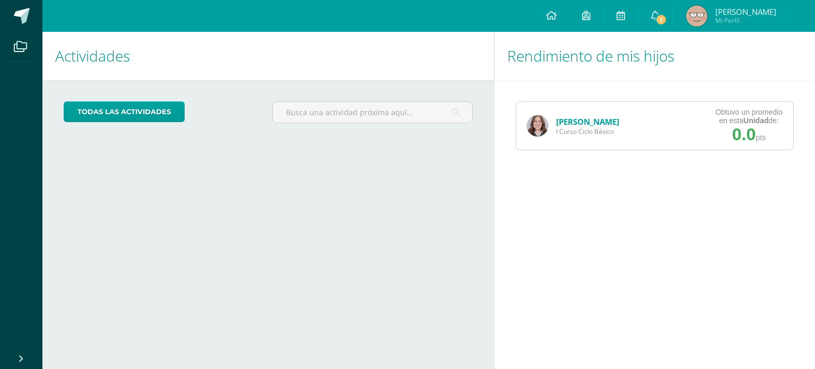
click at [552, 119] on div "Isabella García I Curso Ciclo Básico" at bounding box center [574, 126] width 114 height 48
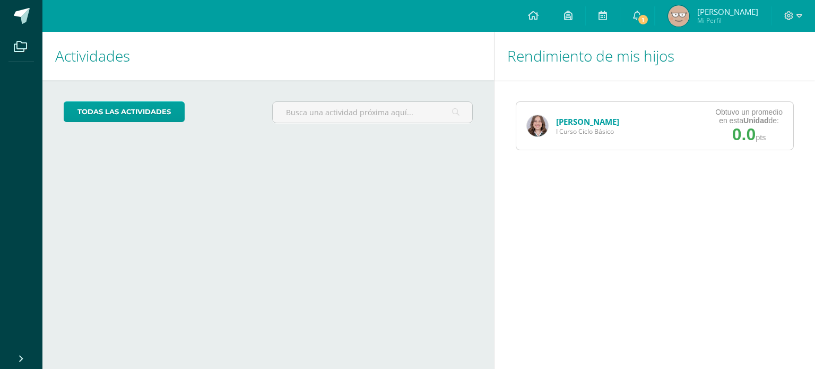
click at [564, 122] on link "[PERSON_NAME]" at bounding box center [587, 121] width 63 height 11
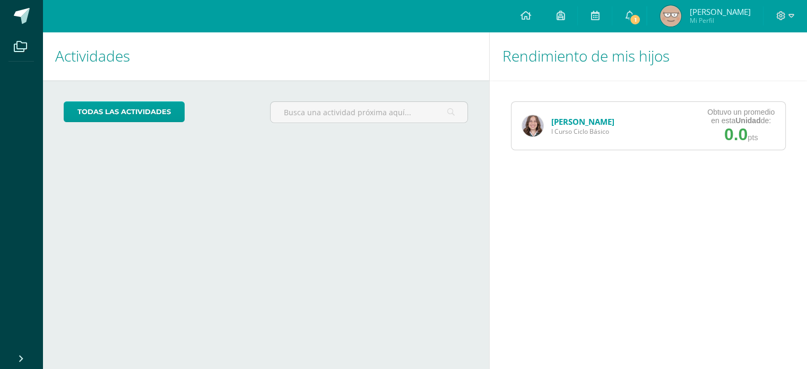
click at [535, 123] on img at bounding box center [532, 125] width 21 height 21
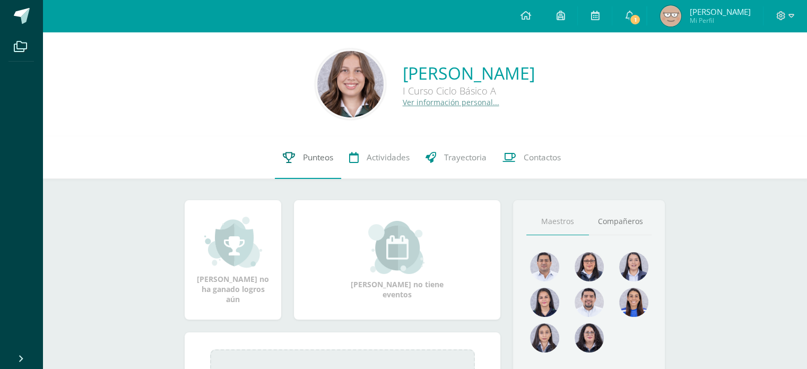
click at [306, 159] on span "Punteos" at bounding box center [318, 157] width 30 height 11
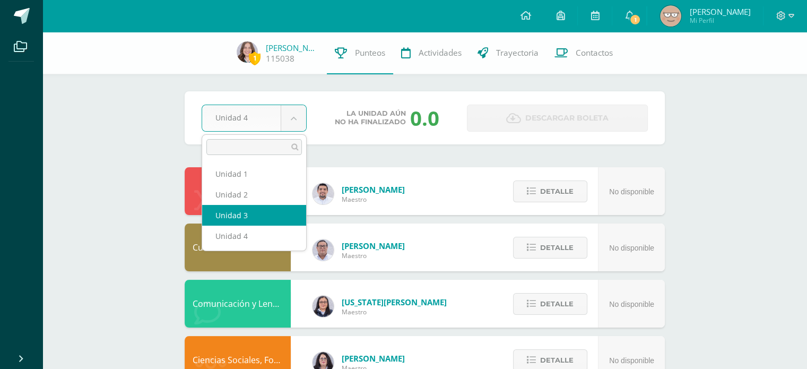
select select "Unidad 3"
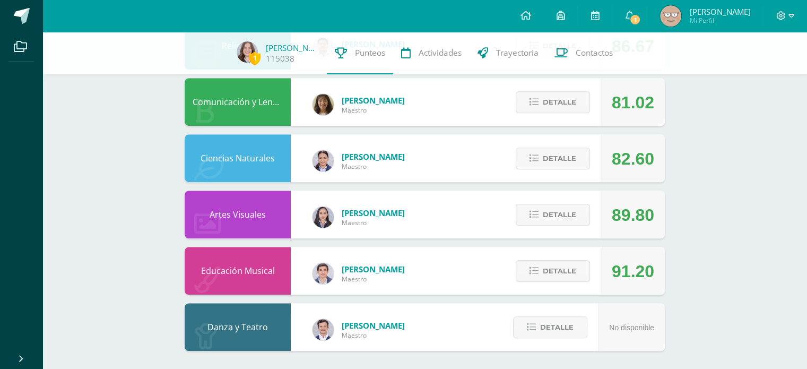
scroll to position [655, 0]
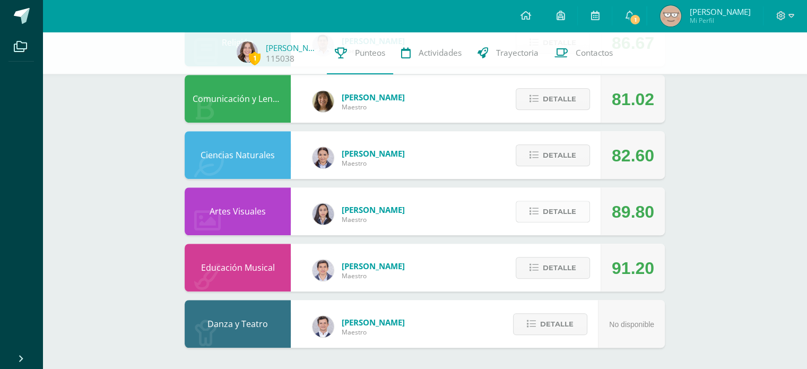
click at [564, 212] on span "Detalle" at bounding box center [559, 212] width 33 height 20
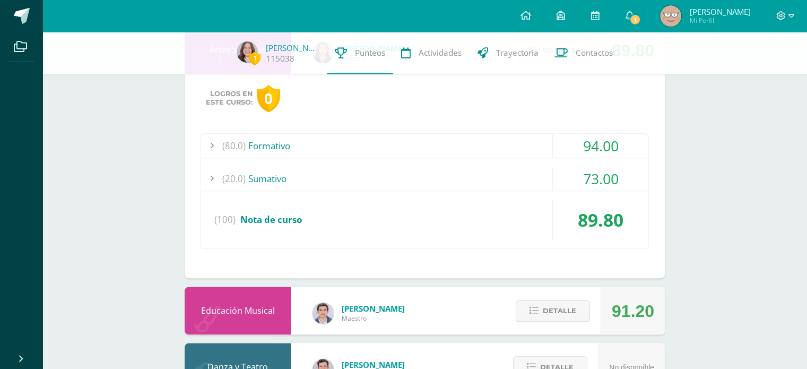
scroll to position [821, 0]
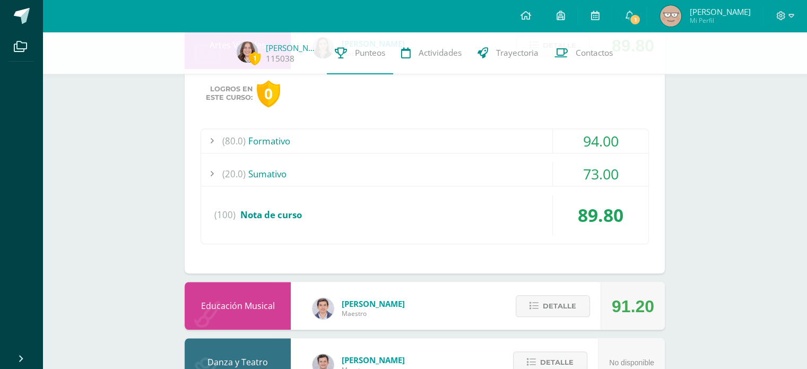
click at [445, 177] on div "(20.0) Sumativo" at bounding box center [425, 174] width 448 height 24
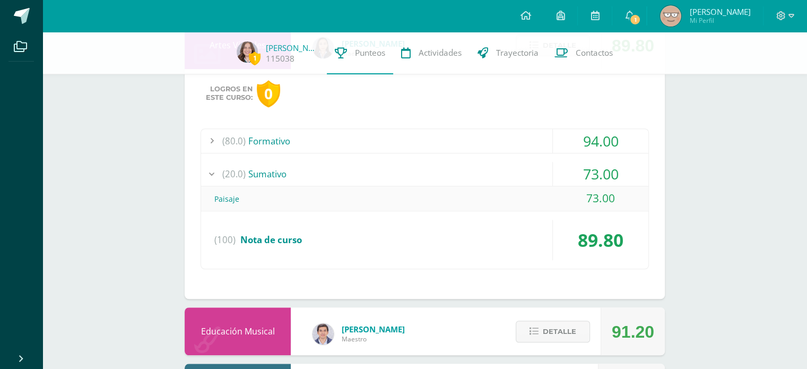
click at [445, 177] on div "(20.0) Sumativo" at bounding box center [425, 174] width 448 height 24
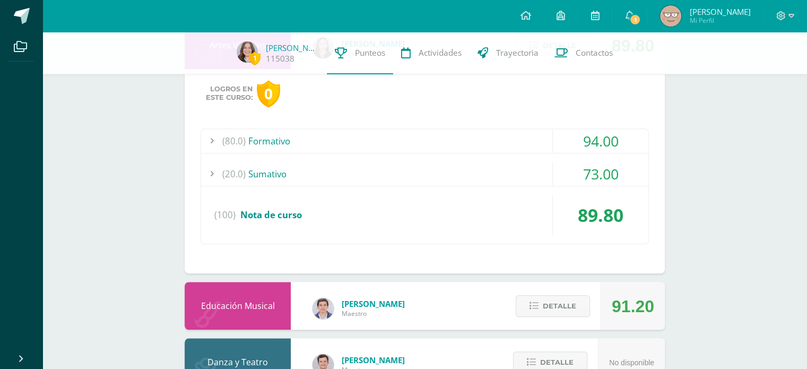
click at [448, 135] on div "(80.0) Formativo" at bounding box center [425, 141] width 448 height 24
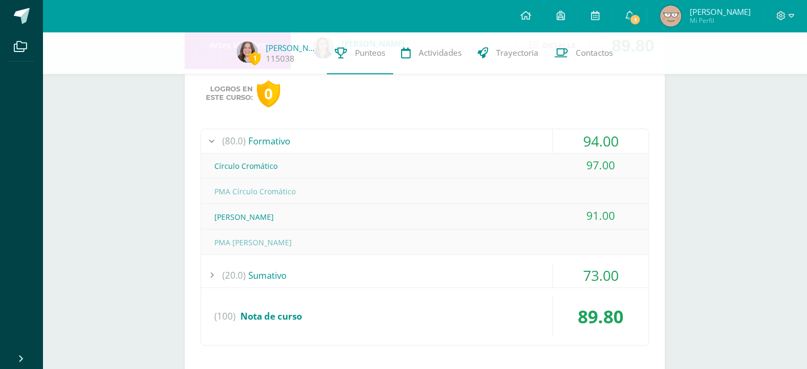
click at [449, 136] on div "(80.0) Formativo" at bounding box center [425, 141] width 448 height 24
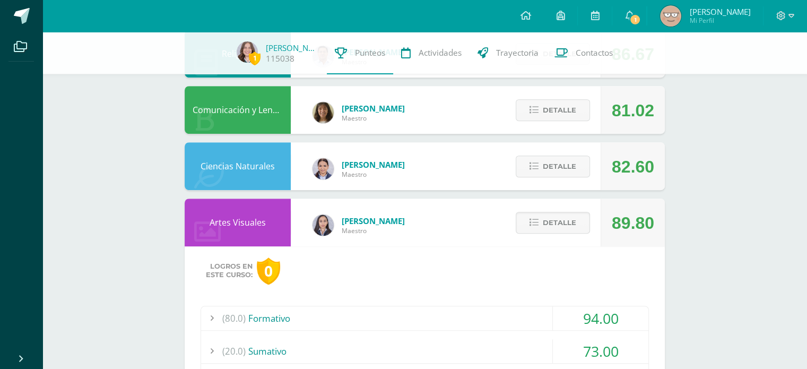
scroll to position [629, 0]
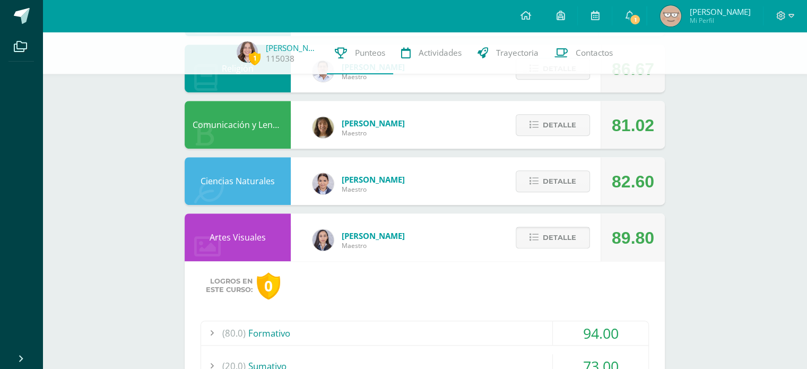
click at [535, 244] on button "Detalle" at bounding box center [553, 238] width 74 height 22
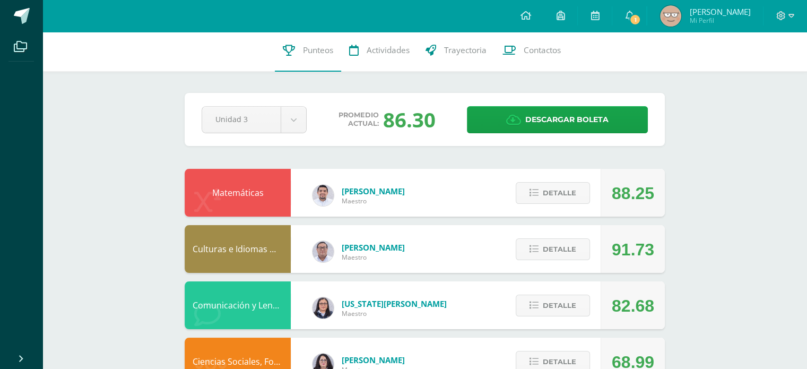
scroll to position [0, 0]
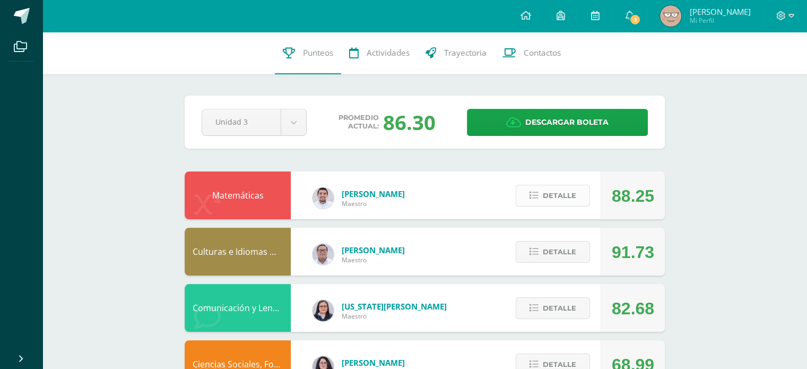
click at [546, 197] on span "Detalle" at bounding box center [559, 196] width 33 height 20
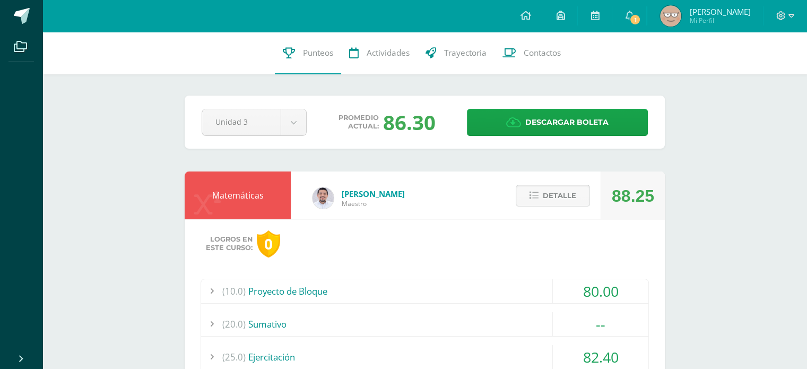
click at [573, 200] on span "Detalle" at bounding box center [559, 196] width 33 height 20
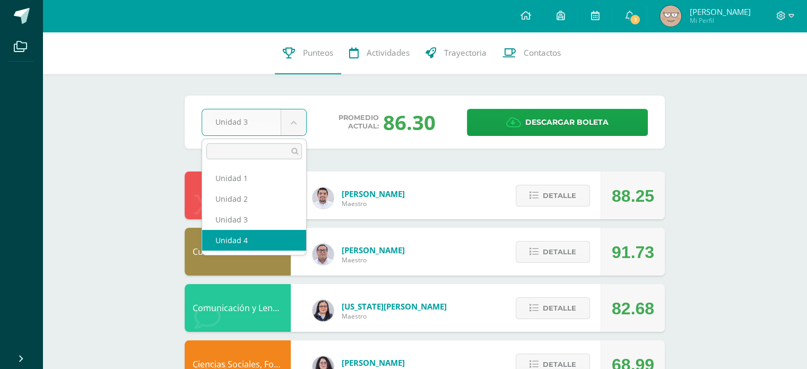
select select "Unidad 4"
